Goal: Task Accomplishment & Management: Complete application form

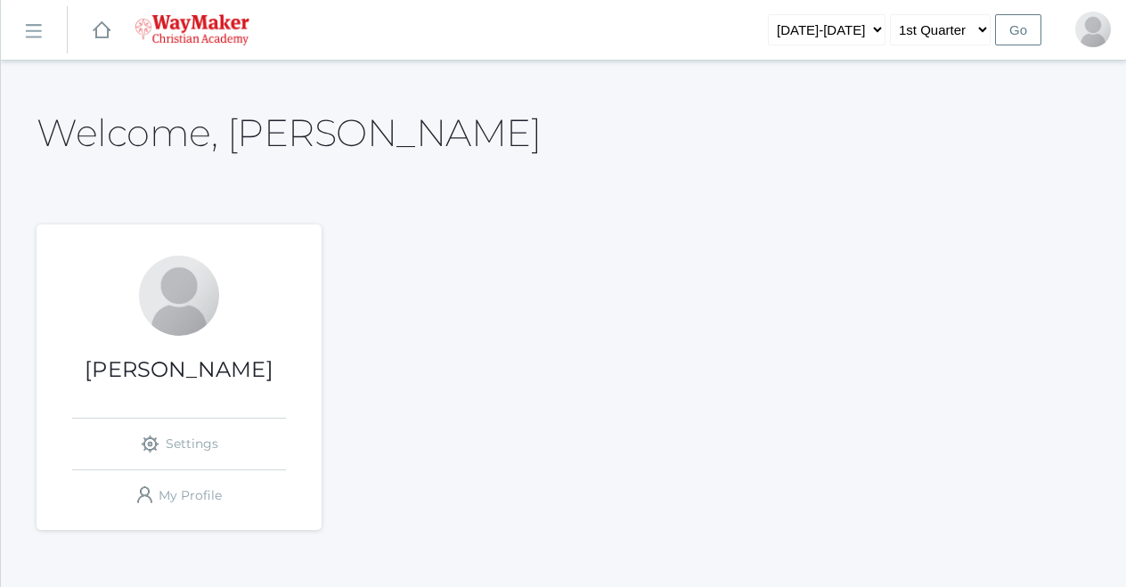
click at [45, 33] on link "icons/ui/navigation/hamburger Created with Sketch." at bounding box center [34, 30] width 66 height 48
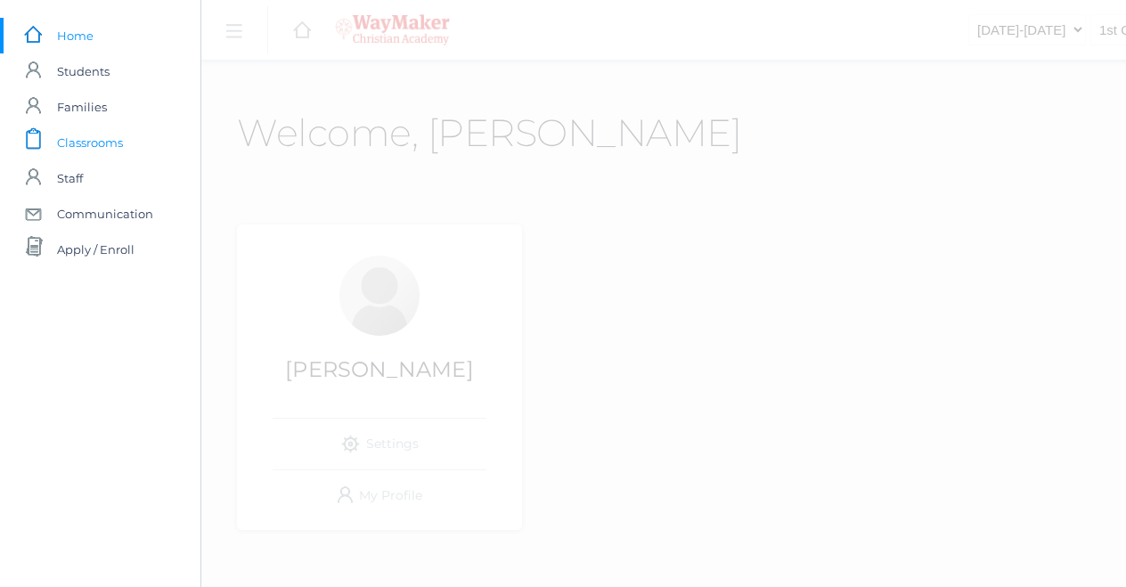
click at [94, 138] on span "Classrooms" at bounding box center [90, 143] width 66 height 36
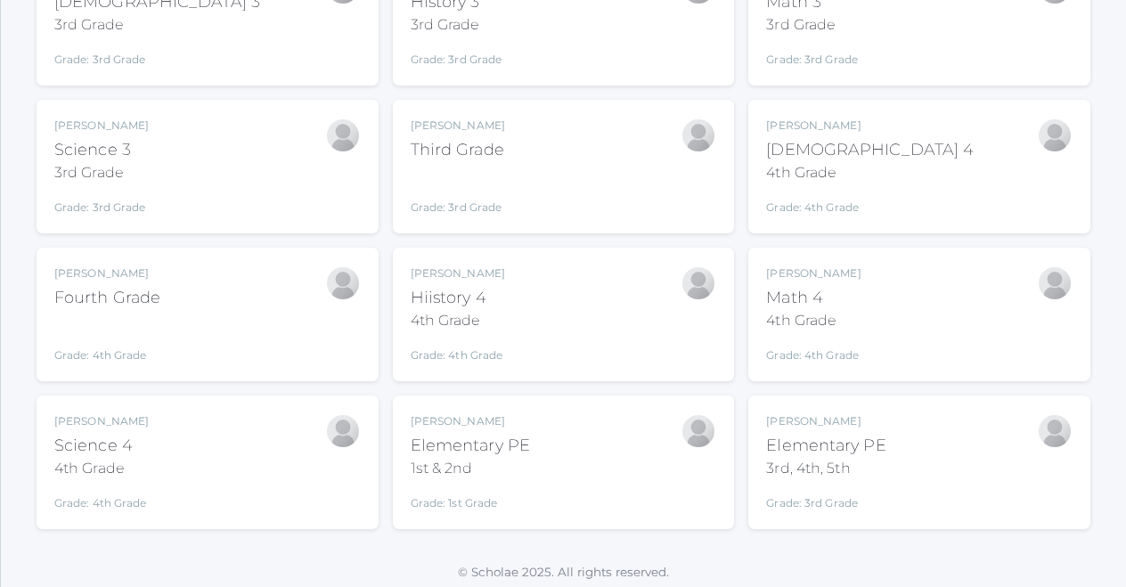
scroll to position [322, 0]
click at [586, 154] on div "Josh Bennett Third Grade Grade: 3rd Grade 03ELEM" at bounding box center [564, 167] width 306 height 98
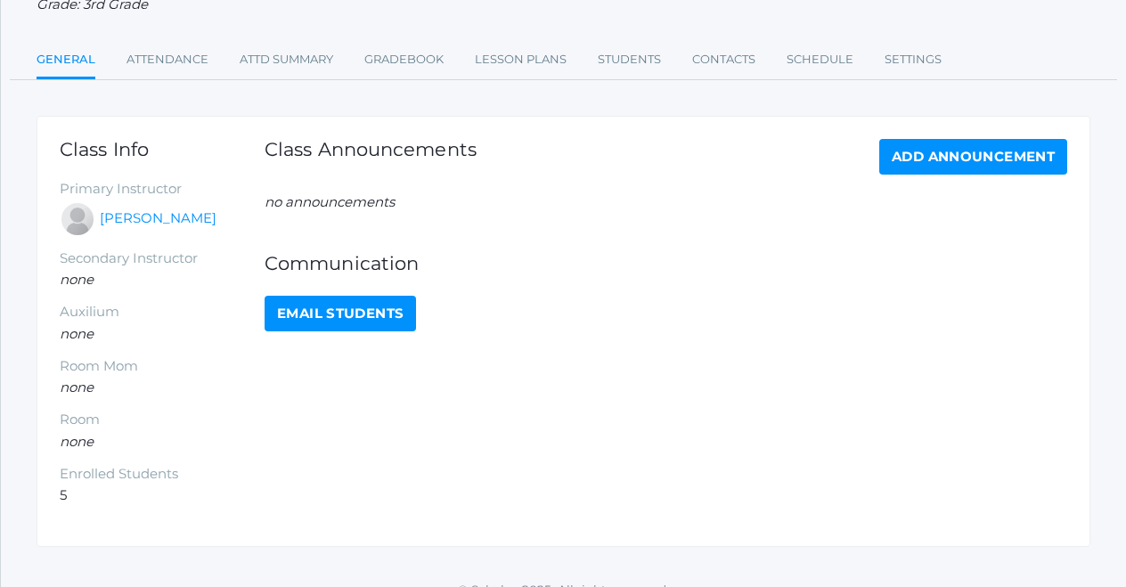
scroll to position [187, 0]
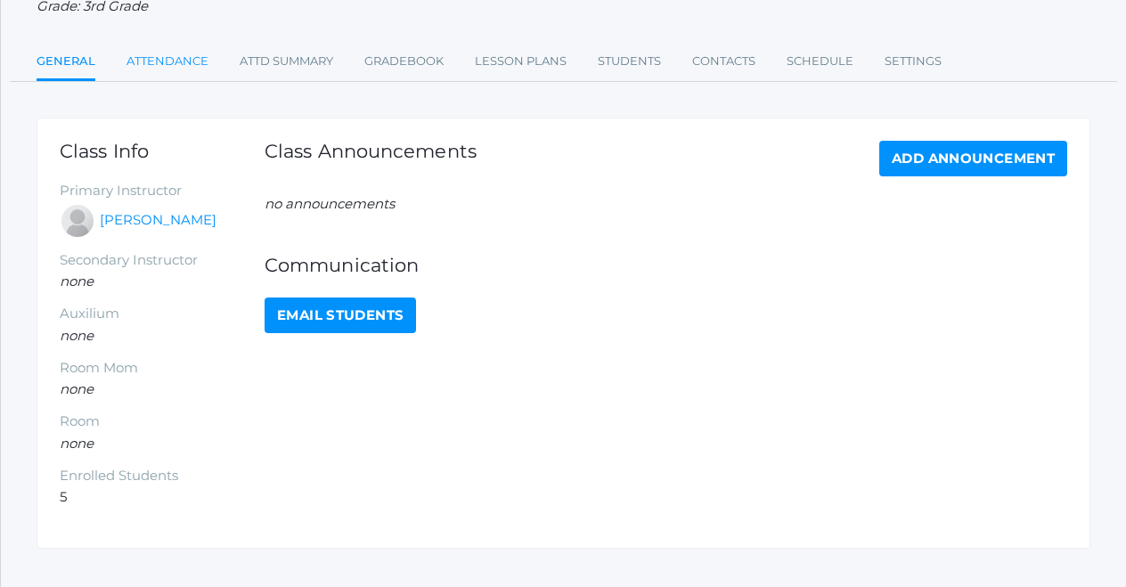
click at [160, 51] on link "Attendance" at bounding box center [167, 62] width 82 height 36
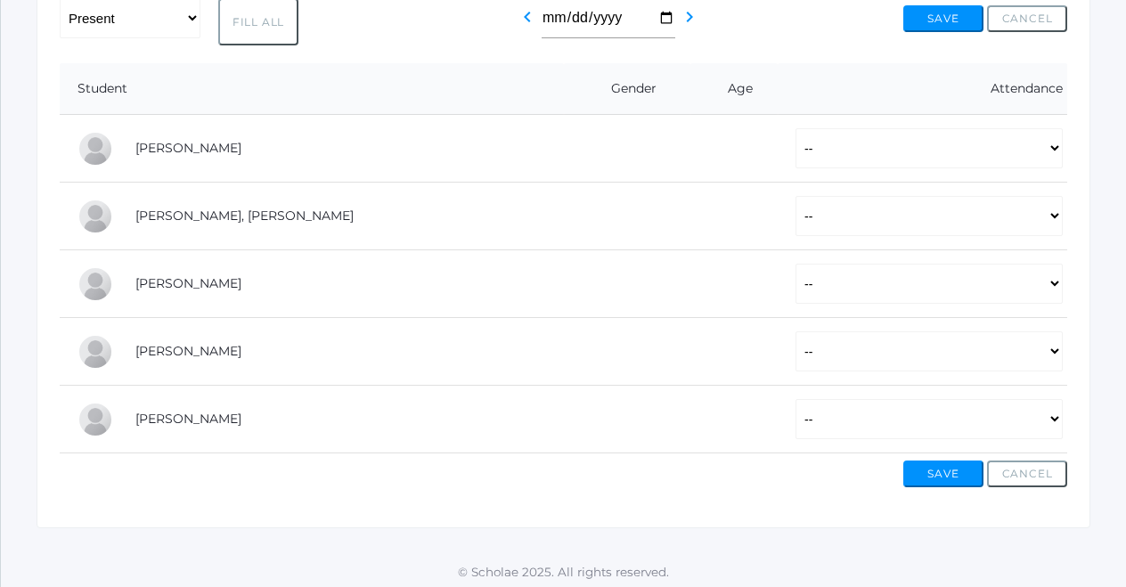
scroll to position [329, 0]
select select "P"
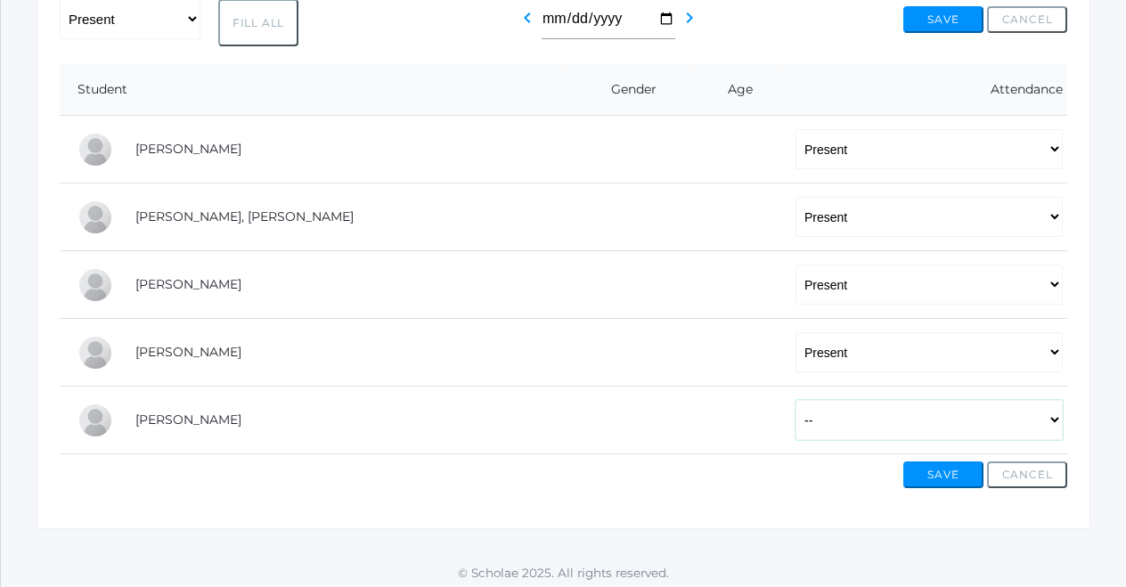
select select "AU"
click at [943, 468] on button "Save" at bounding box center [943, 474] width 80 height 27
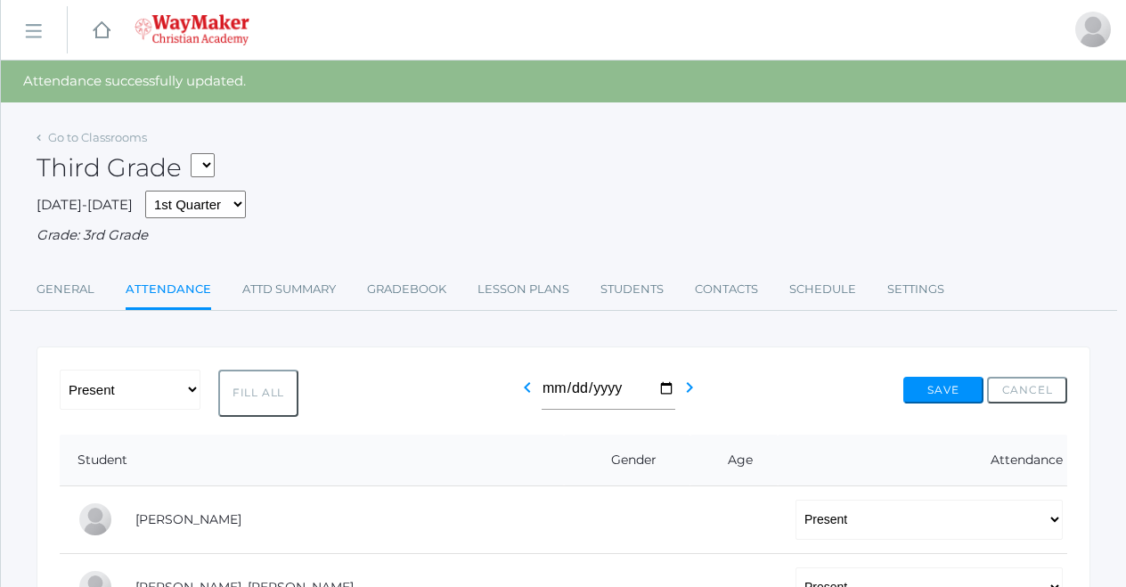
select select "2534"
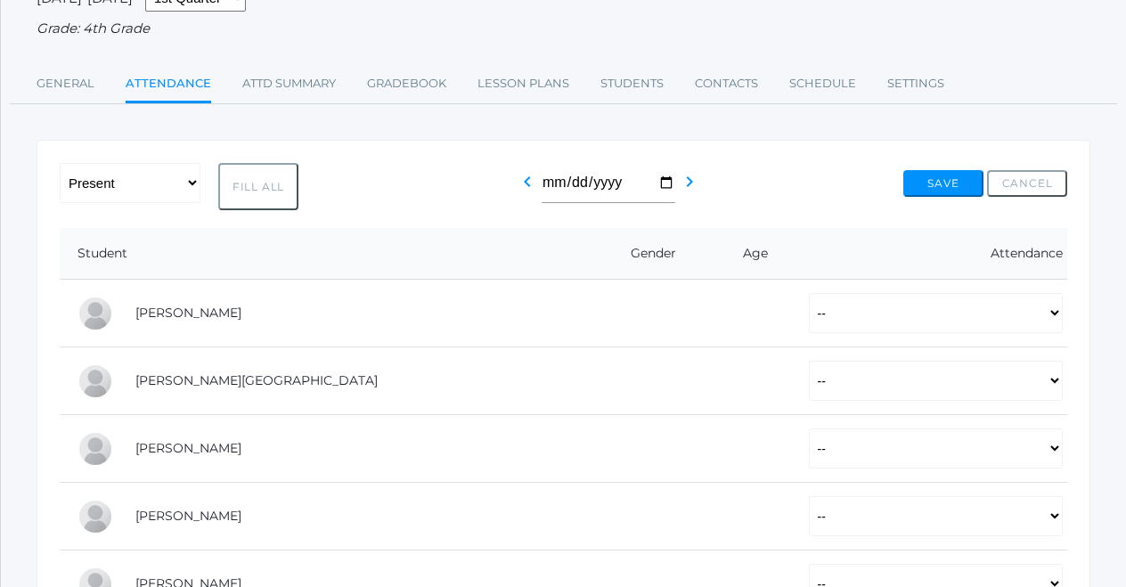
scroll to position [420, 0]
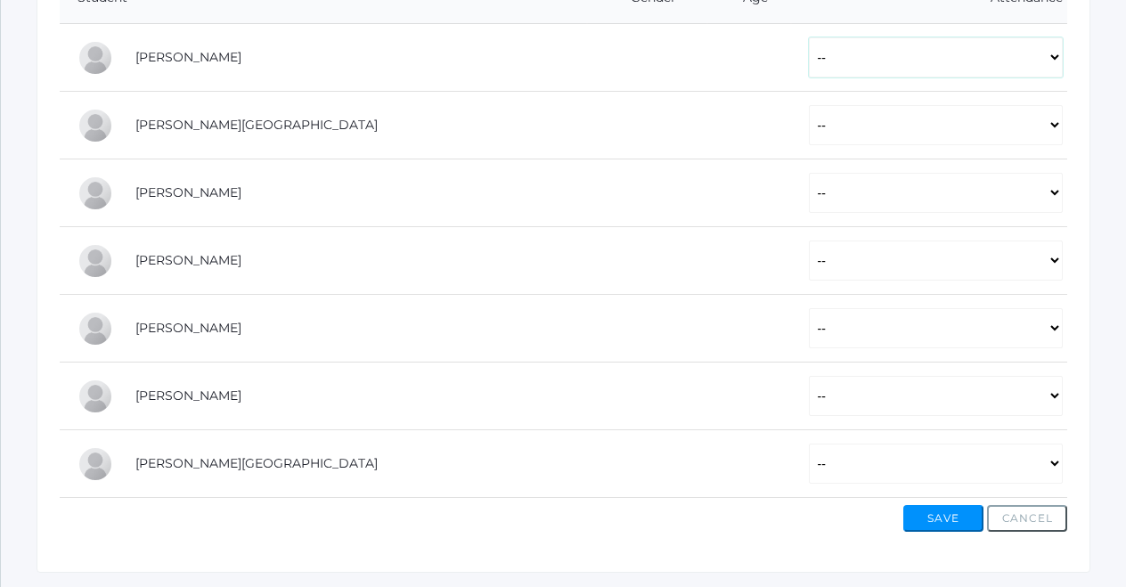
select select "P"
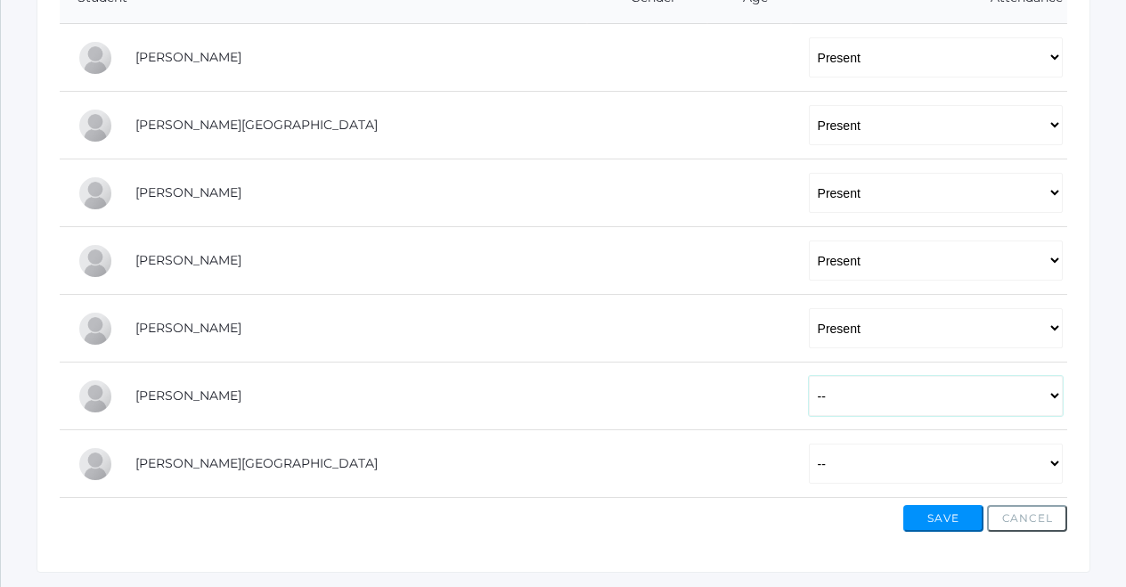
select select "P"
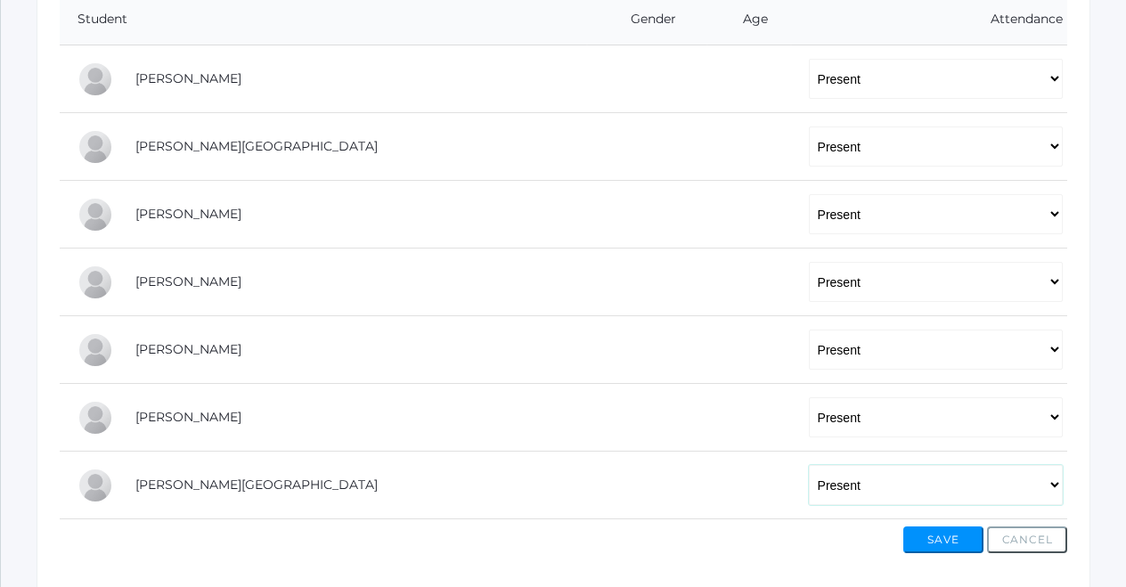
scroll to position [435, 0]
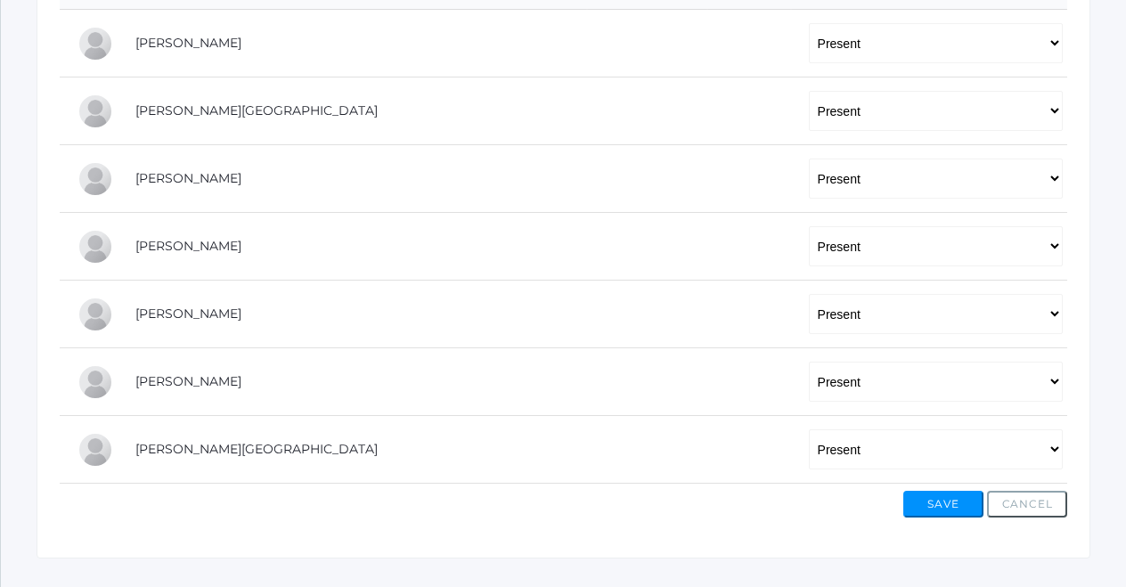
click at [938, 503] on button "Save" at bounding box center [943, 504] width 80 height 27
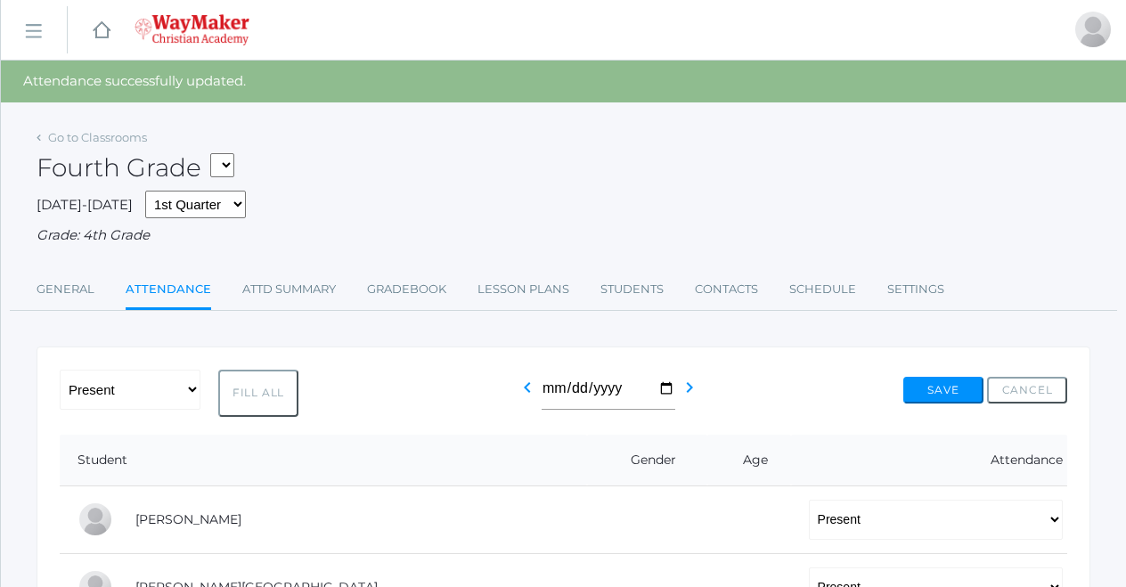
click at [568, 176] on div "Fourth Grade 04ELEM - Hiistory 4 4th Grade 04ELEM - Science 4 4th Grade 04ELEM …" at bounding box center [564, 158] width 1054 height 66
